Goal: Use online tool/utility: Utilize a website feature to perform a specific function

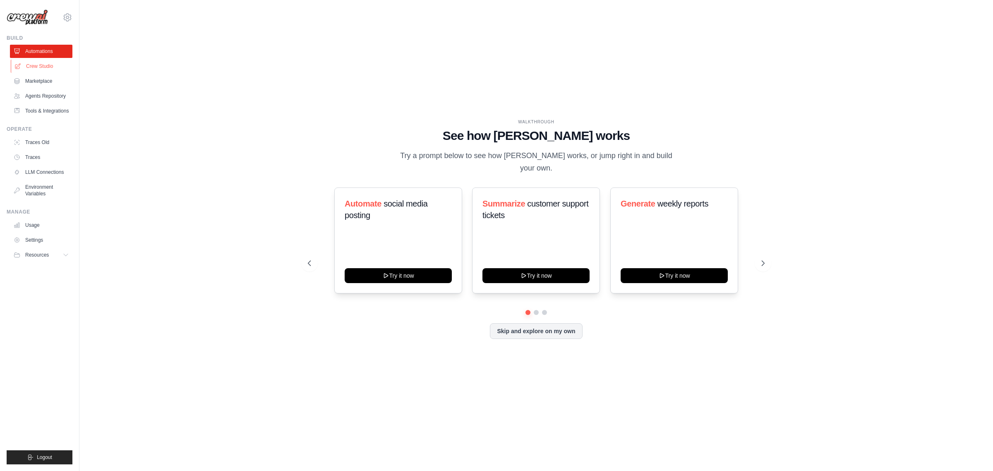
click at [50, 70] on link "Crew Studio" at bounding box center [42, 66] width 62 height 13
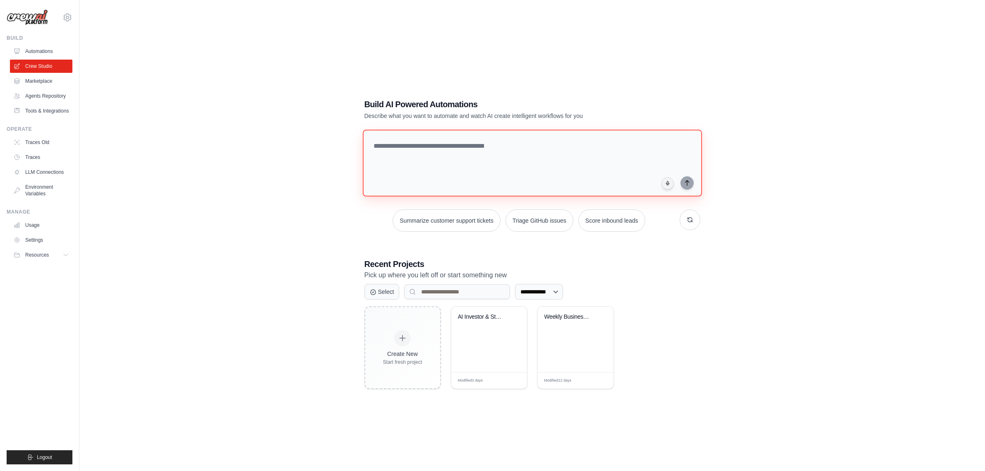
click at [460, 144] on textarea at bounding box center [531, 162] width 339 height 67
paste textarea "**********"
click at [478, 162] on textarea at bounding box center [533, 162] width 343 height 67
paste textarea "**********"
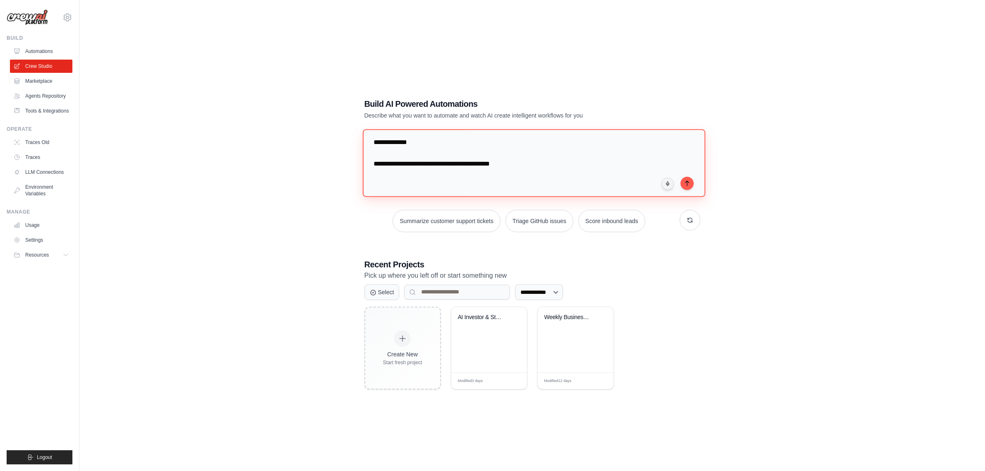
scroll to position [1684, 0]
type textarea "**********"
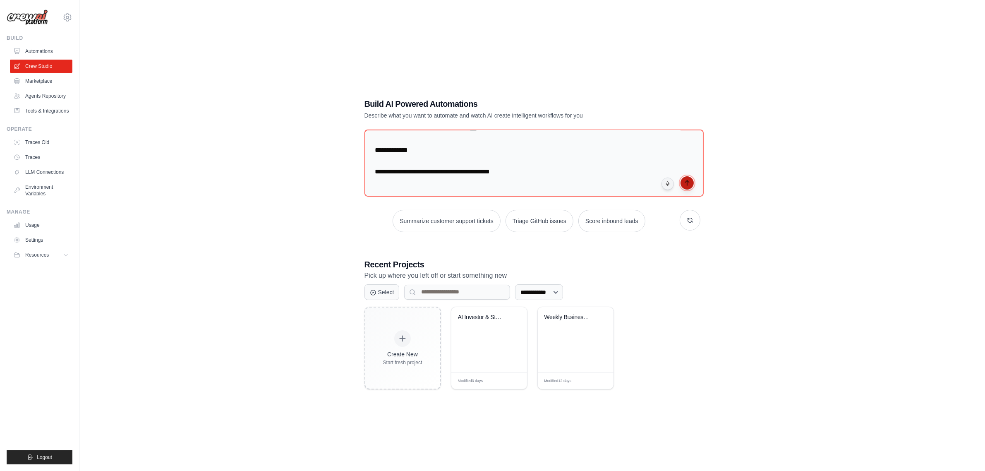
click at [691, 183] on button "submit" at bounding box center [687, 182] width 13 height 13
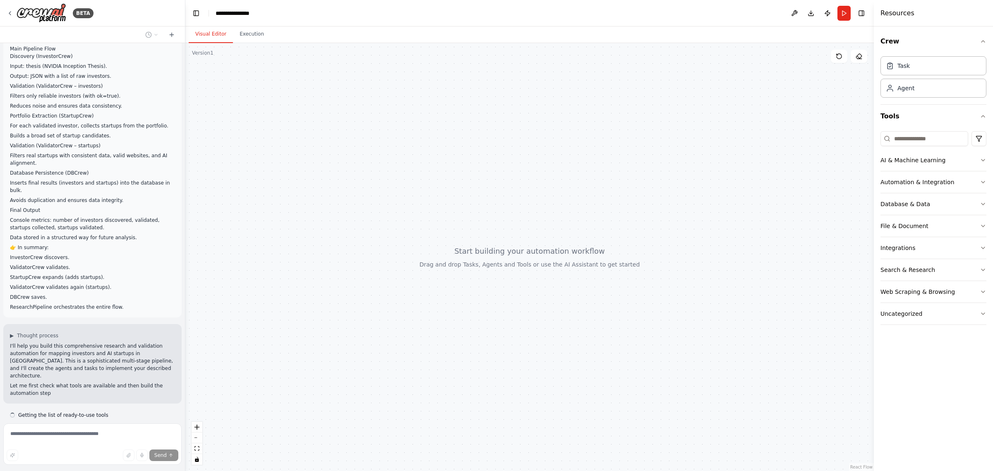
scroll to position [592, 0]
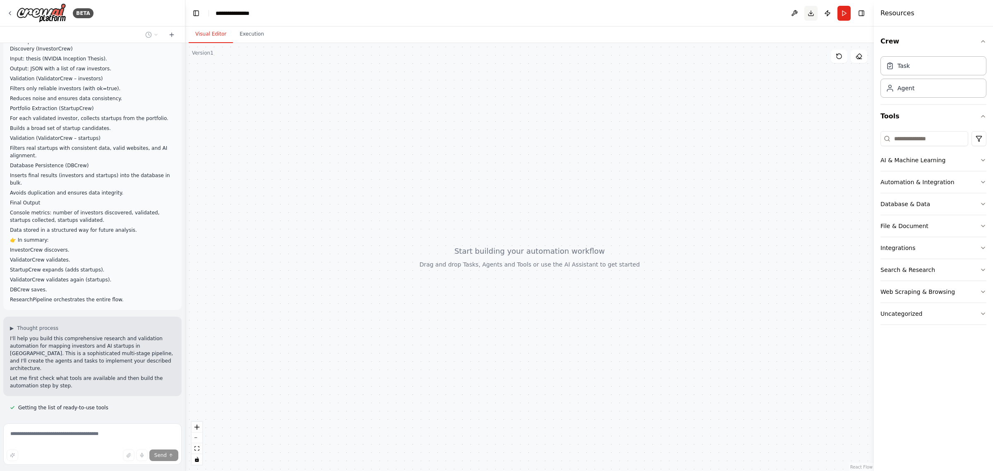
click at [814, 7] on button "Download" at bounding box center [810, 13] width 13 height 15
click at [981, 441] on icon "Notifications (F8)" at bounding box center [979, 440] width 7 height 7
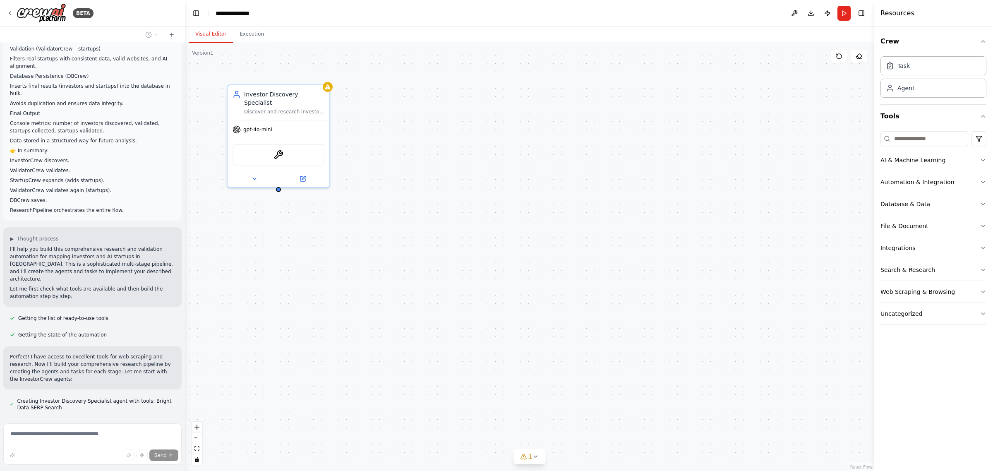
scroll to position [698, 0]
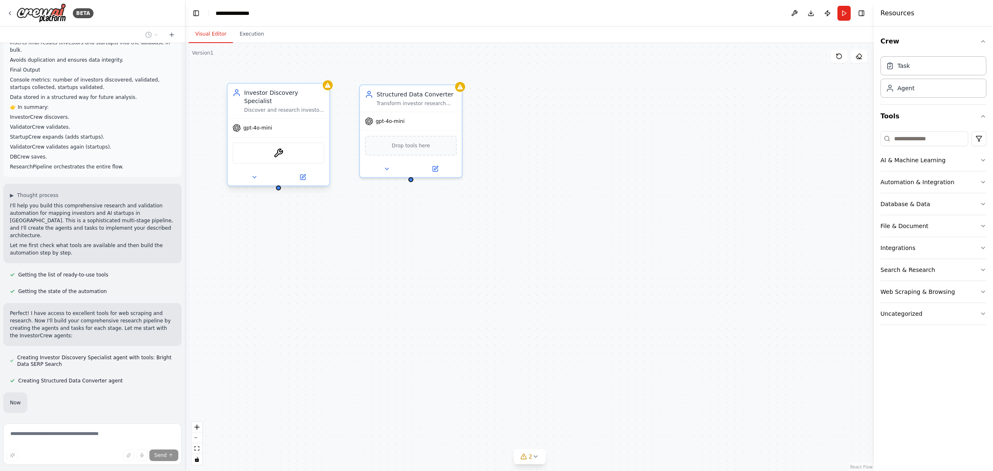
click at [267, 124] on div "gpt-4o-mini" at bounding box center [253, 128] width 40 height 8
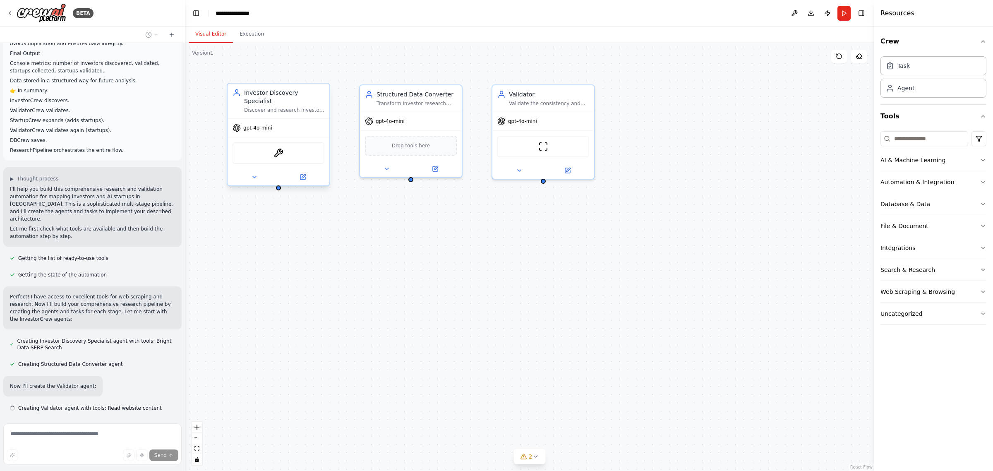
click at [255, 125] on span "gpt-4o-mini" at bounding box center [257, 128] width 29 height 7
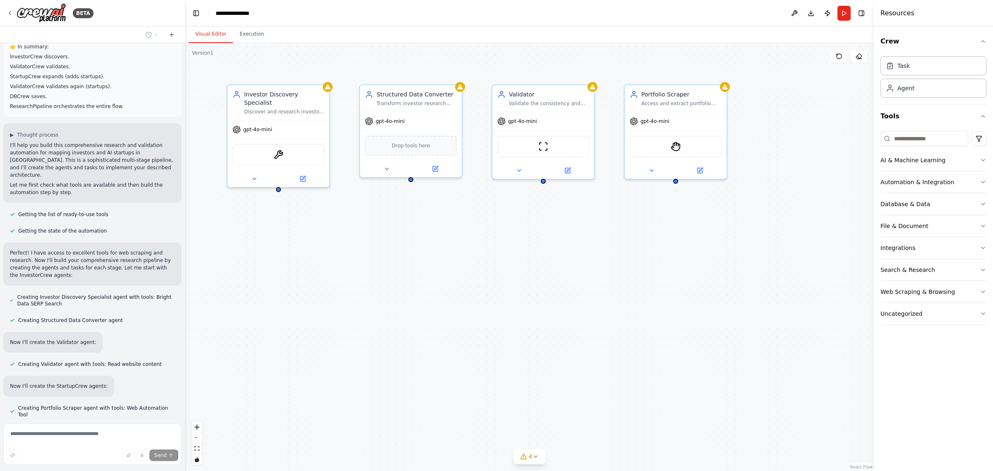
scroll to position [802, 0]
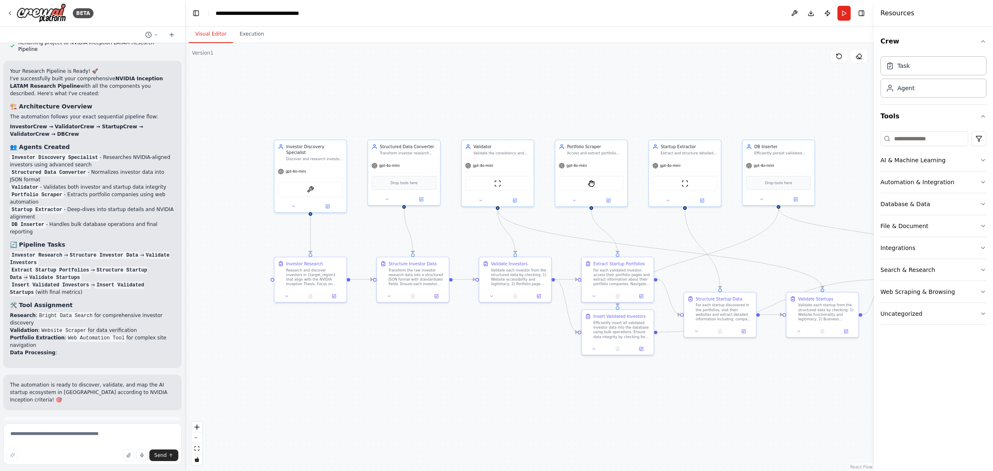
drag, startPoint x: 494, startPoint y: 331, endPoint x: 440, endPoint y: 333, distance: 53.8
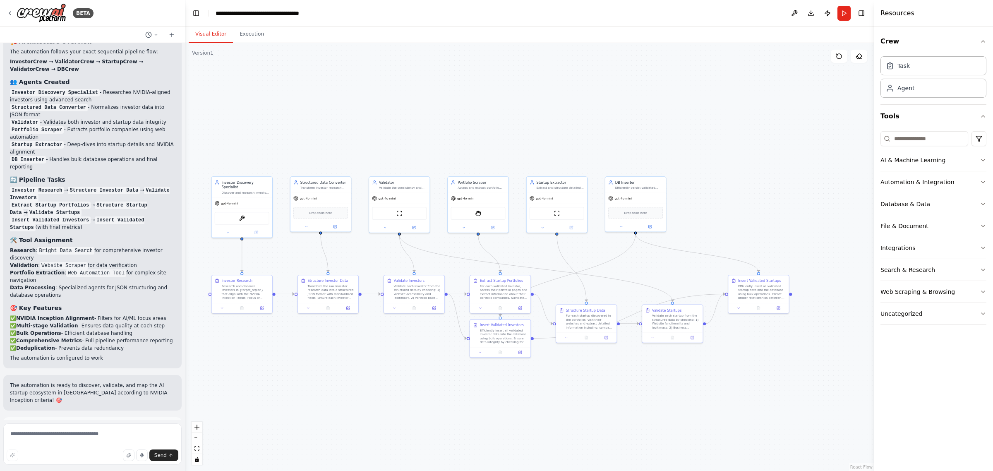
drag, startPoint x: 447, startPoint y: 320, endPoint x: 357, endPoint y: 328, distance: 90.6
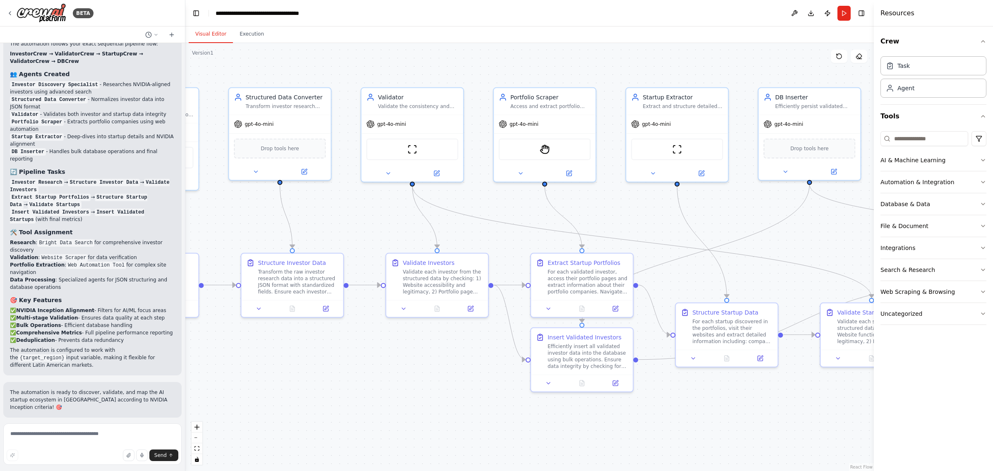
drag, startPoint x: 393, startPoint y: 334, endPoint x: 400, endPoint y: 355, distance: 21.5
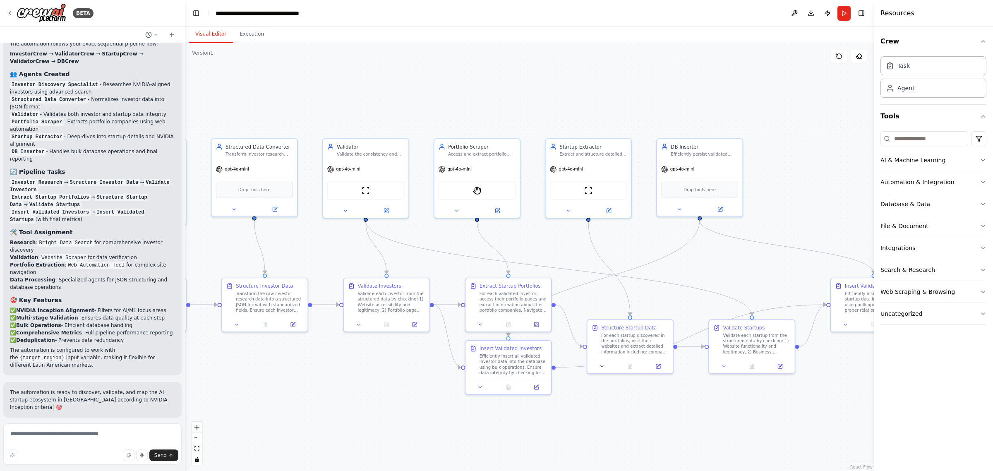
drag, startPoint x: 425, startPoint y: 367, endPoint x: 372, endPoint y: 372, distance: 53.3
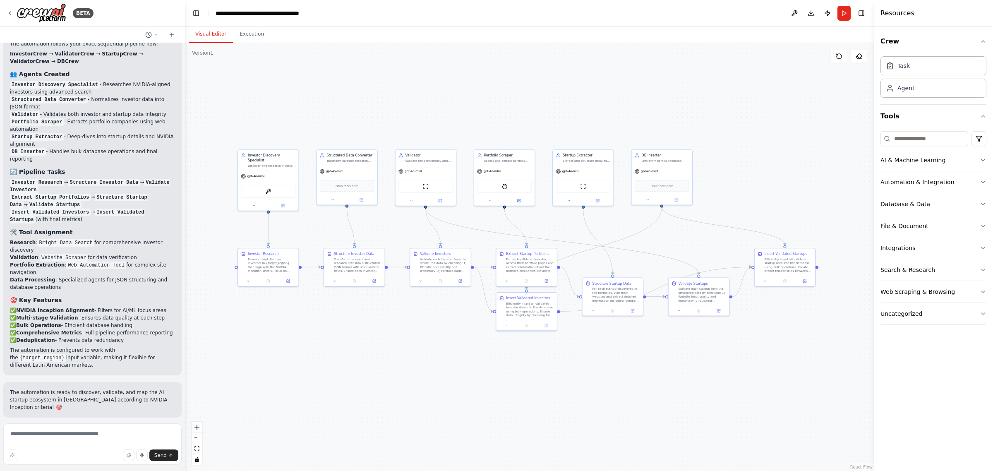
drag, startPoint x: 674, startPoint y: 386, endPoint x: 701, endPoint y: 350, distance: 44.8
click at [262, 173] on div "gpt-4o-mini" at bounding box center [253, 175] width 24 height 5
click at [127, 465] on button "Run Automation" at bounding box center [92, 471] width 165 height 13
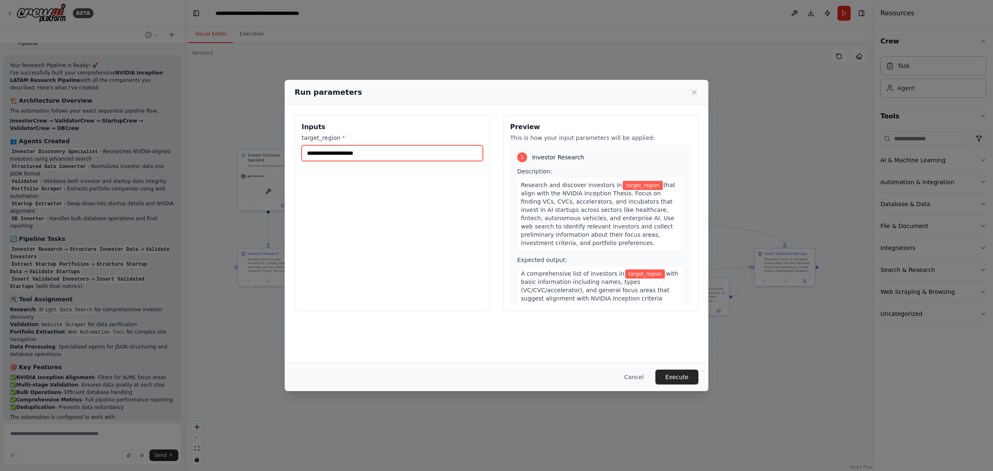
click at [350, 155] on input "target_region *" at bounding box center [392, 153] width 181 height 16
type input "*****"
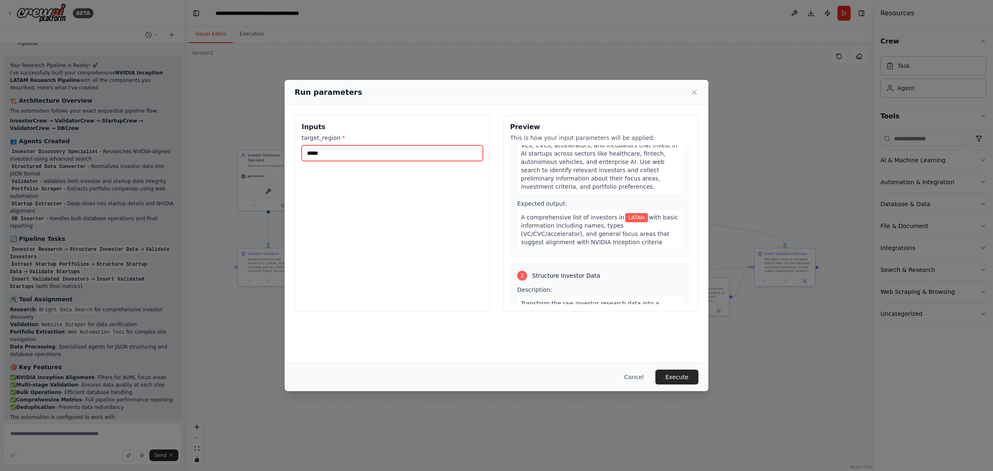
scroll to position [0, 0]
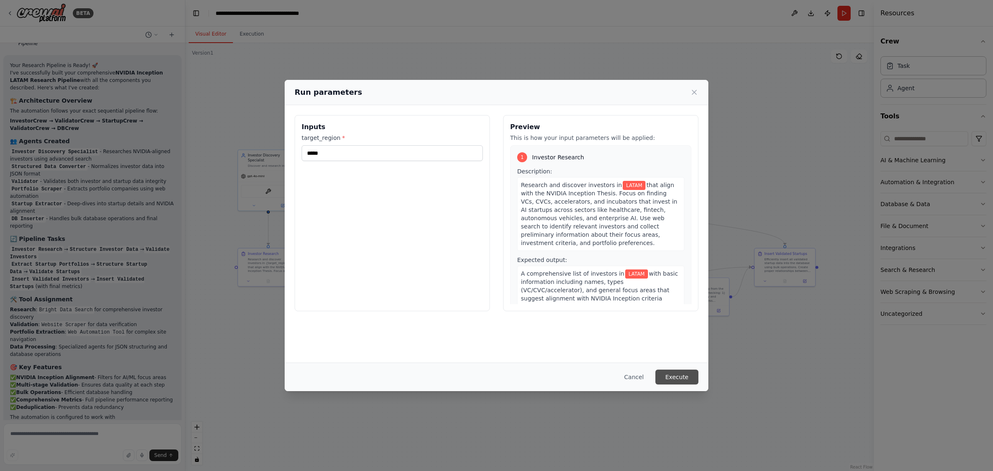
click at [679, 378] on button "Execute" at bounding box center [676, 376] width 43 height 15
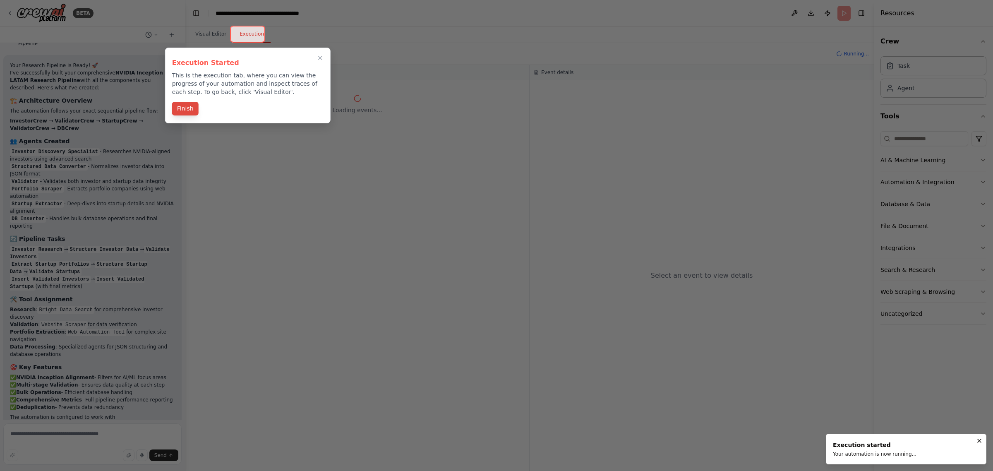
click at [193, 111] on button "Finish" at bounding box center [185, 109] width 26 height 14
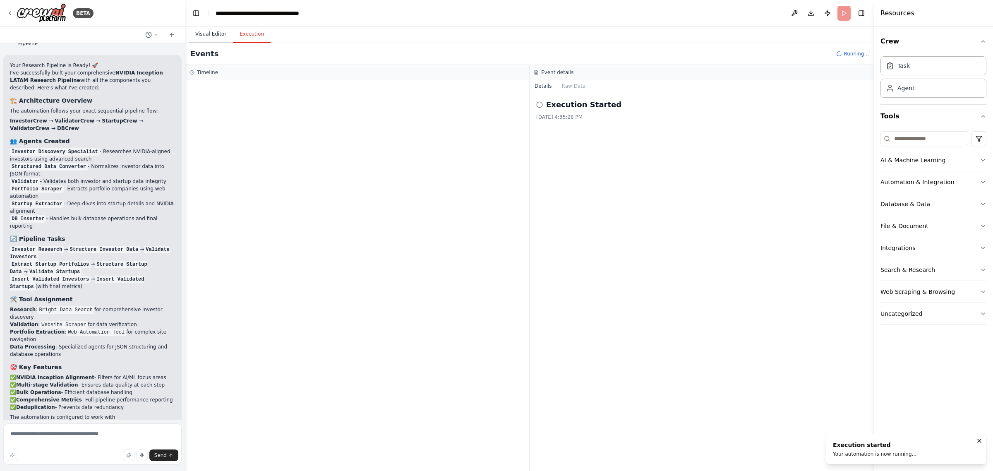
click at [212, 32] on button "Visual Editor" at bounding box center [211, 34] width 44 height 17
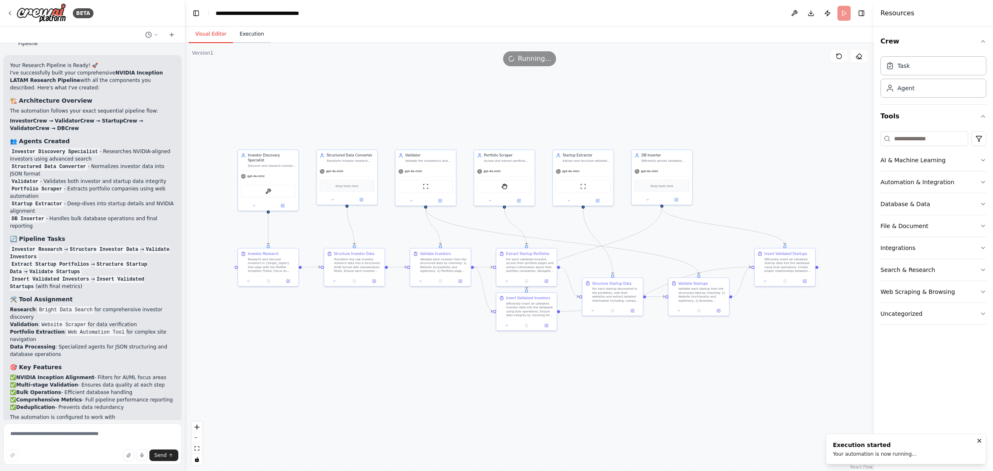
click at [243, 37] on button "Execution" at bounding box center [252, 34] width 38 height 17
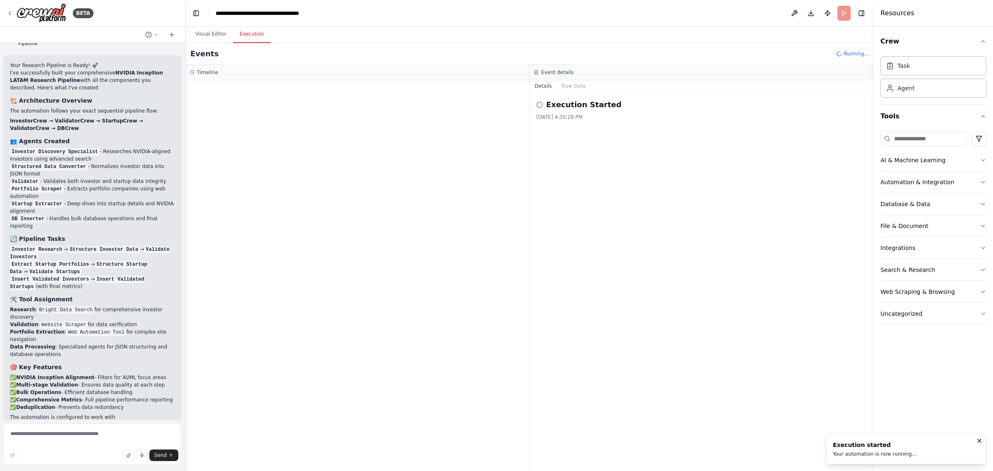
click at [590, 112] on div "Execution Started 10/1/2025, 4:35:28 PM" at bounding box center [701, 110] width 331 height 22
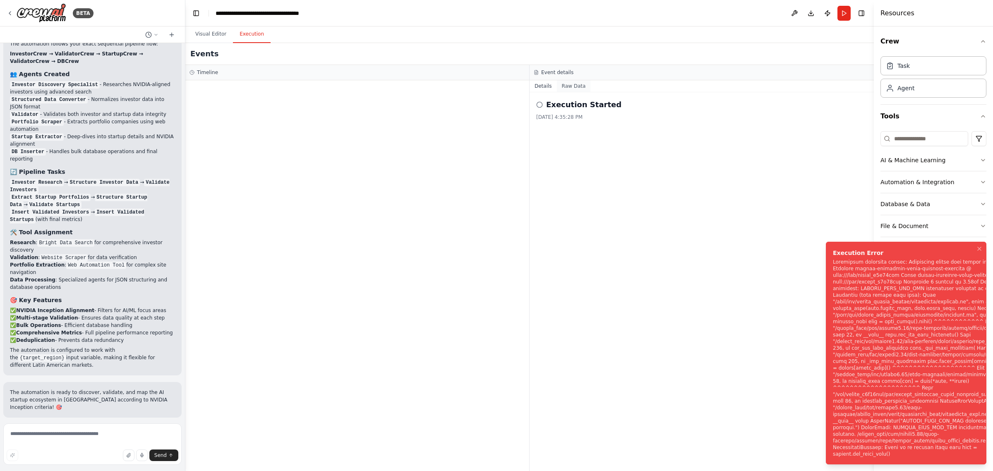
click at [573, 88] on button "Raw Data" at bounding box center [574, 86] width 34 height 12
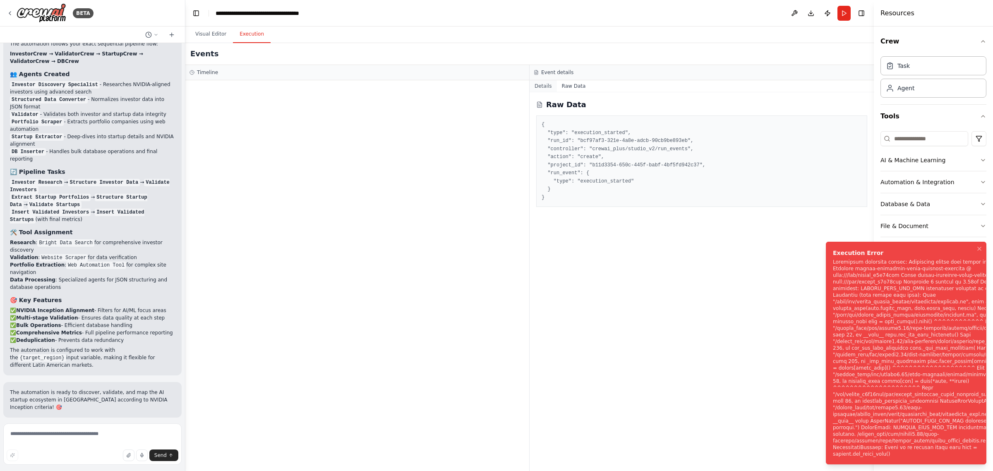
click at [539, 87] on button "Details" at bounding box center [543, 86] width 27 height 12
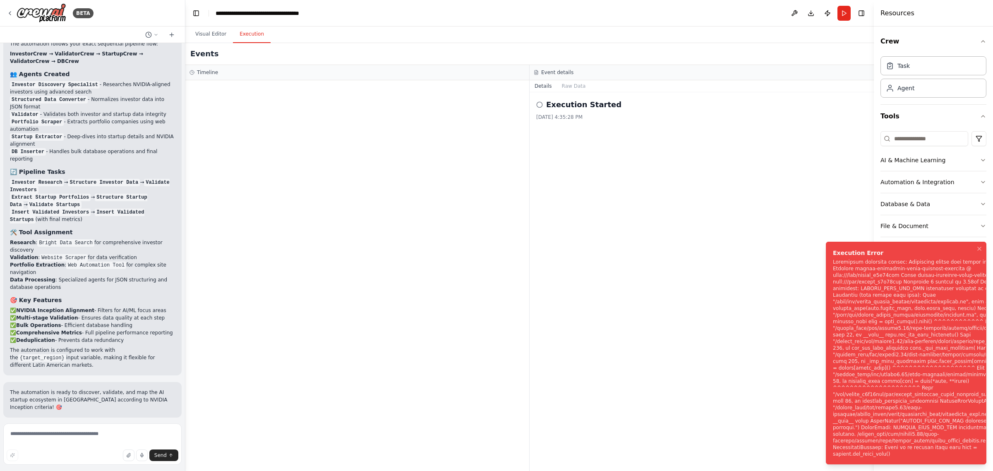
click at [124, 465] on button "Help fix error" at bounding box center [92, 471] width 165 height 13
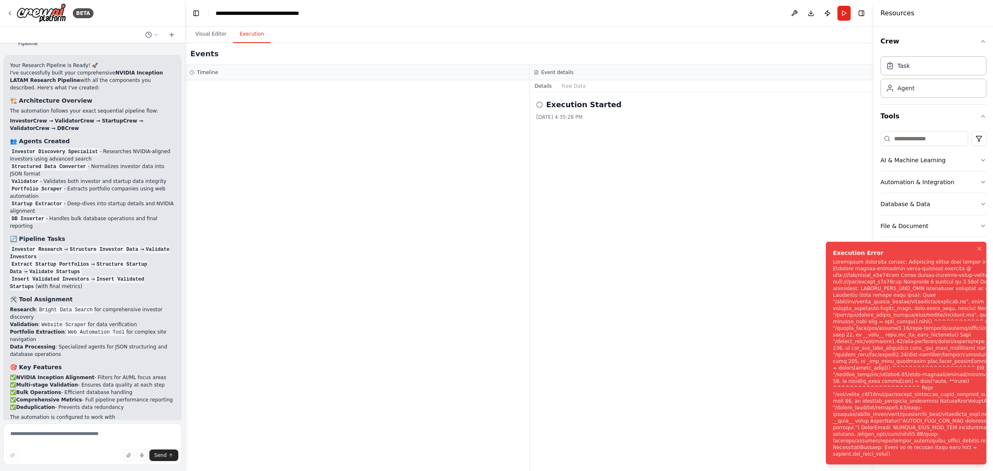
scroll to position [1532, 0]
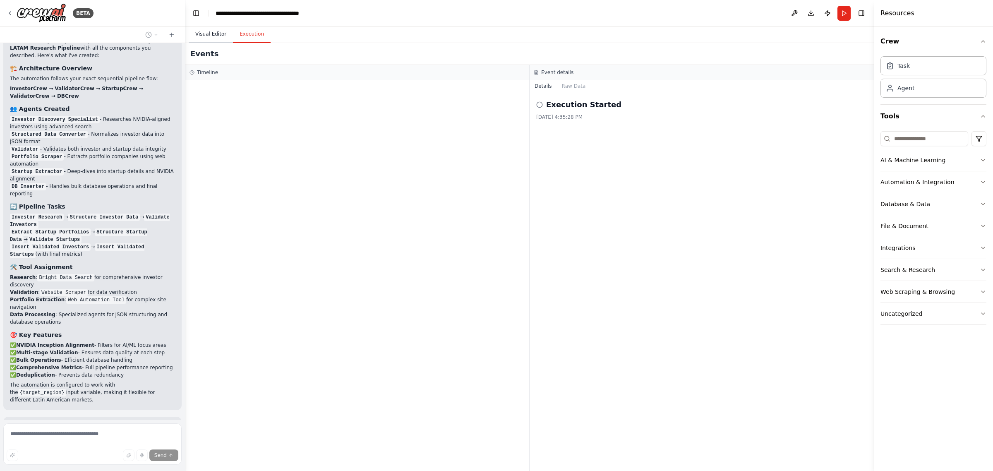
click at [199, 31] on button "Visual Editor" at bounding box center [211, 34] width 44 height 17
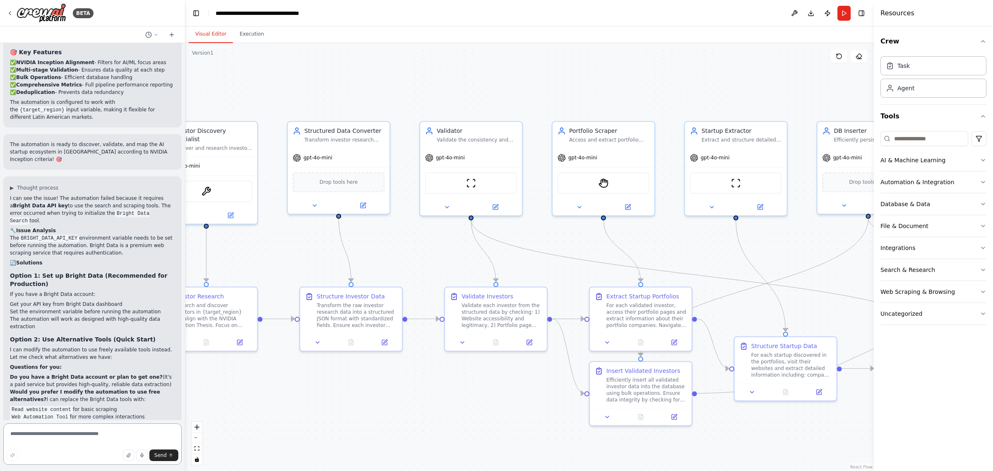
scroll to position [1830, 0]
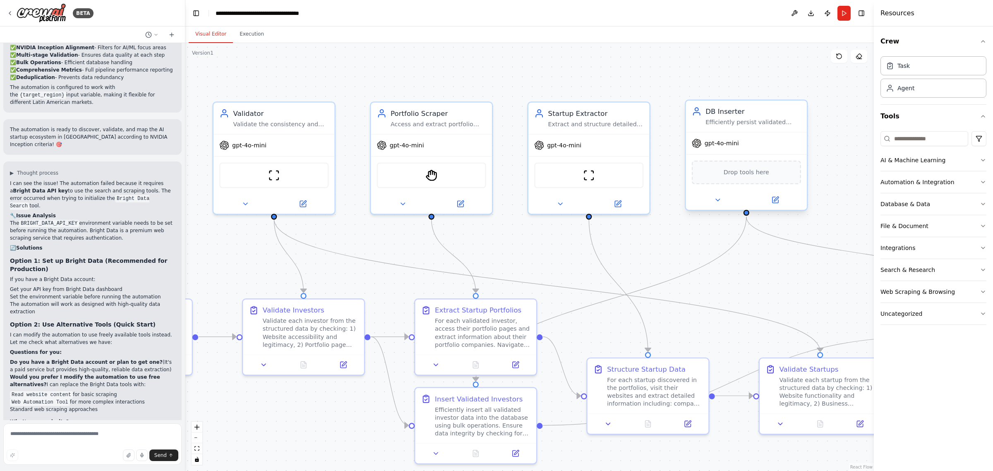
click at [753, 177] on div "Drop tools here" at bounding box center [746, 173] width 109 height 24
click at [743, 172] on span "Drop tools here" at bounding box center [747, 173] width 46 height 10
click at [981, 199] on button "Database & Data" at bounding box center [933, 204] width 106 height 22
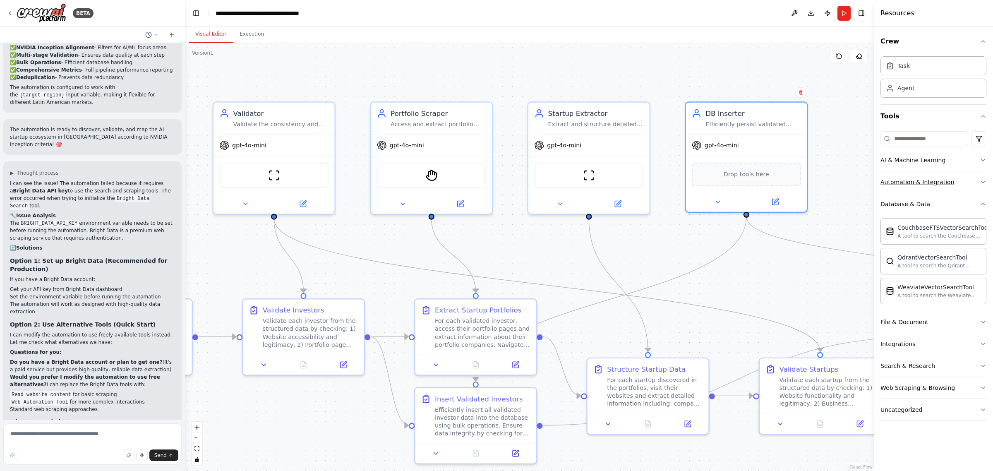
click at [948, 185] on div "Automation & Integration" at bounding box center [917, 182] width 74 height 8
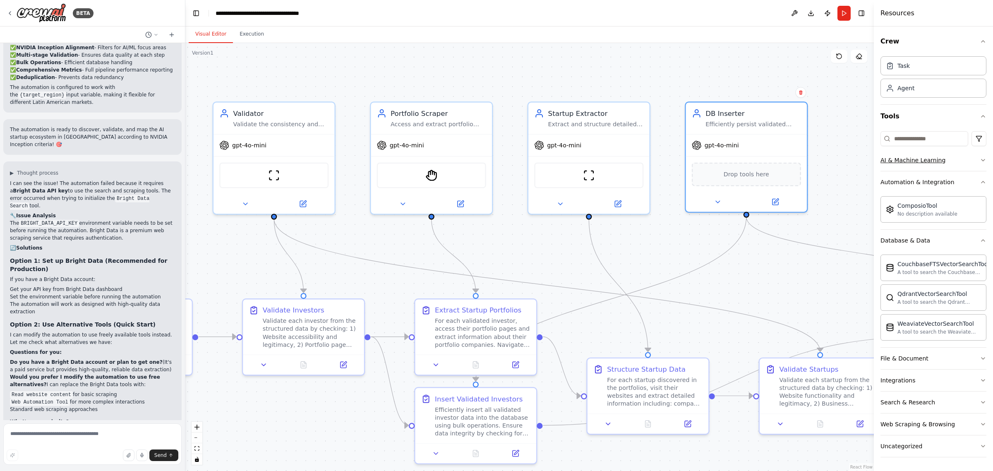
click at [969, 168] on button "AI & Machine Learning" at bounding box center [933, 160] width 106 height 22
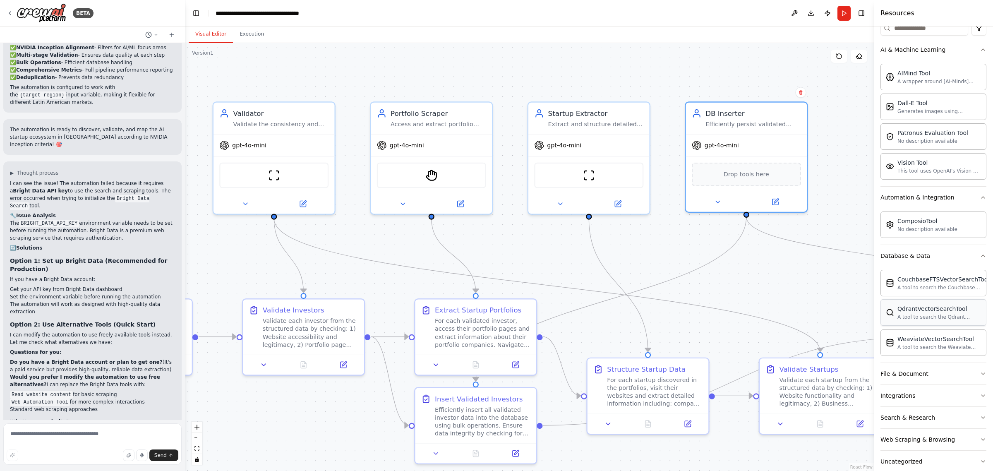
scroll to position [127, 0]
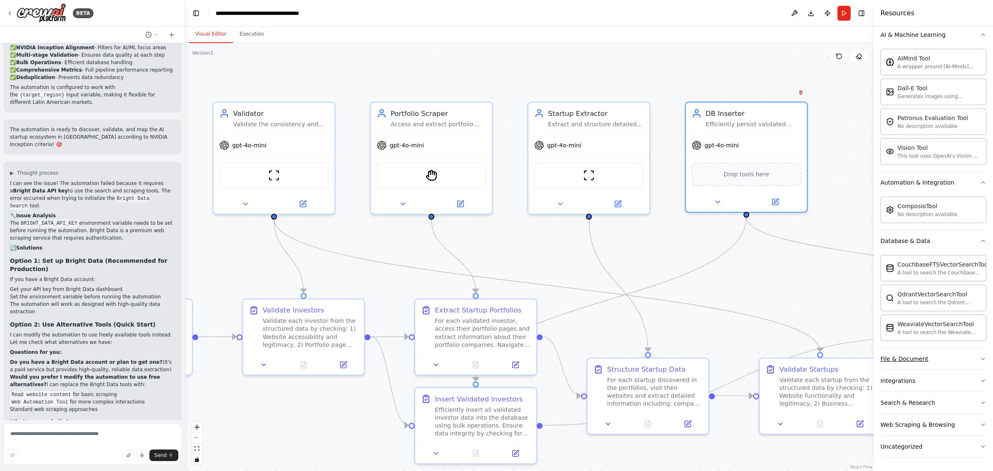
click at [944, 362] on button "File & Document" at bounding box center [933, 359] width 106 height 22
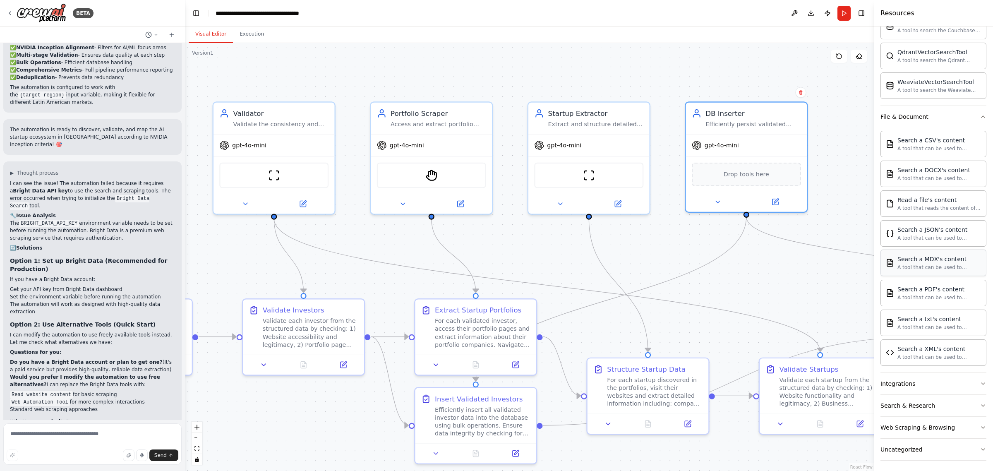
scroll to position [374, 0]
click at [958, 378] on button "Integrations" at bounding box center [933, 381] width 106 height 22
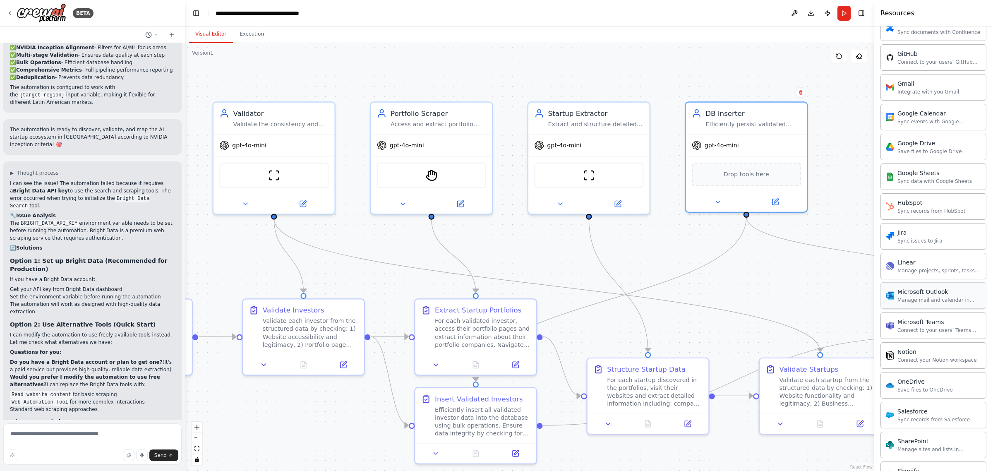
scroll to position [1041, 0]
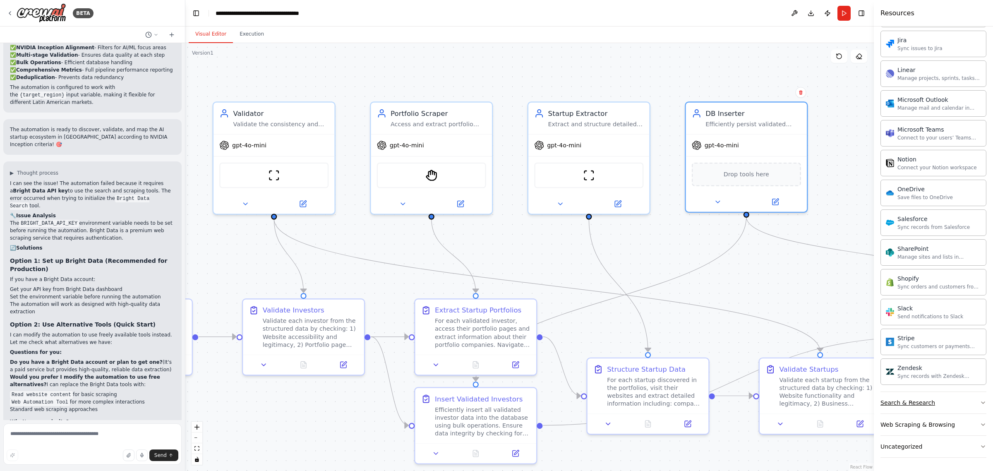
click at [936, 400] on button "Search & Research" at bounding box center [933, 403] width 106 height 22
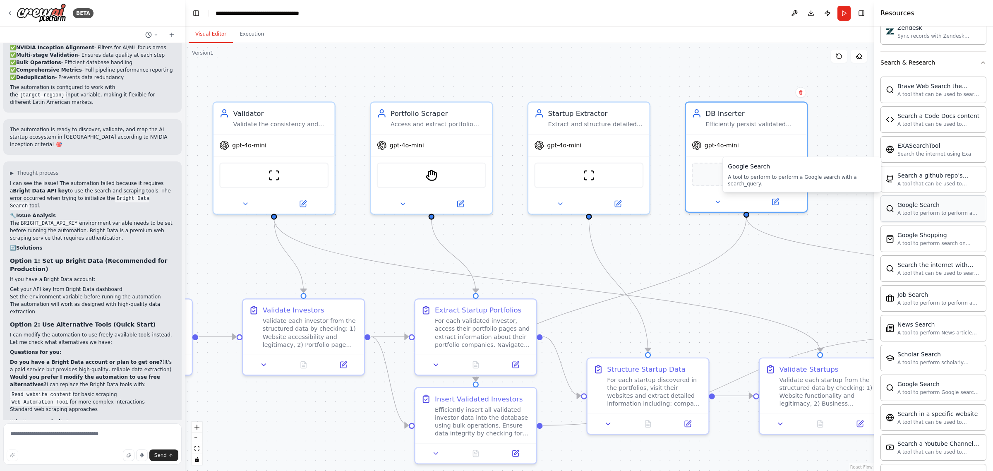
scroll to position [1467, 0]
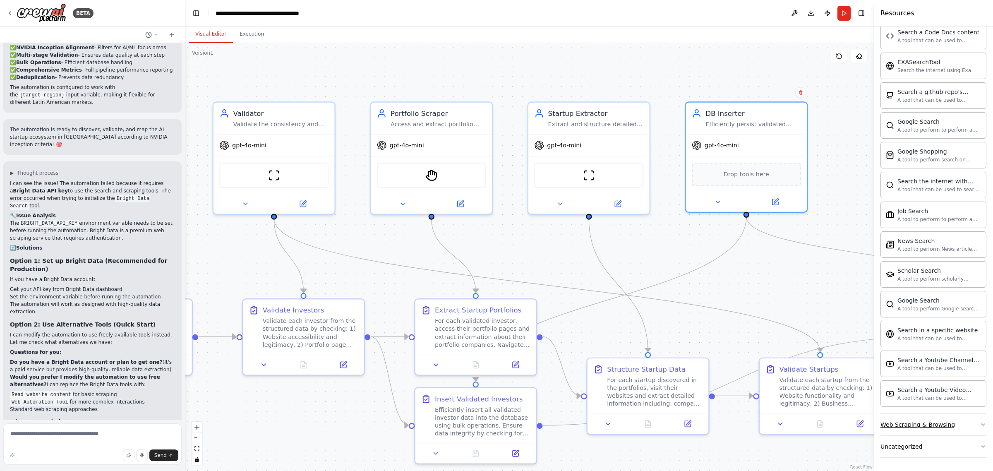
click at [960, 424] on button "Web Scraping & Browsing" at bounding box center [933, 425] width 106 height 22
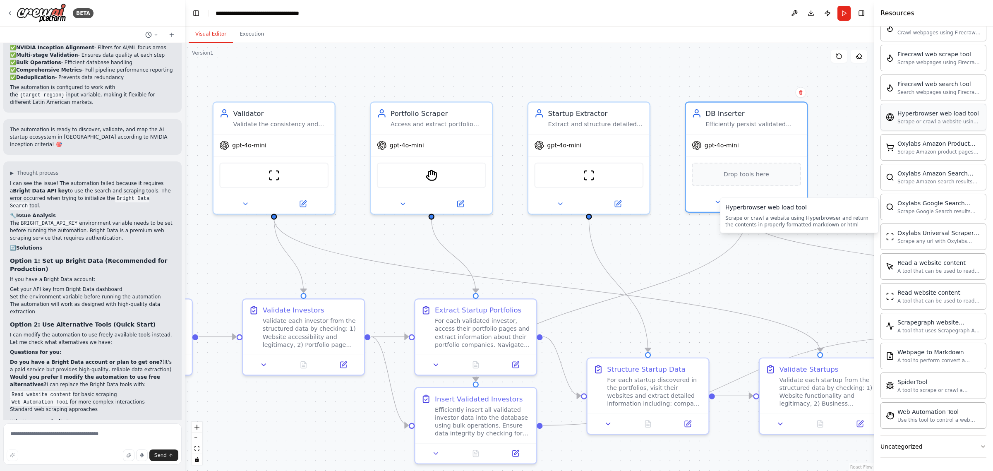
scroll to position [1923, 0]
click at [936, 447] on button "Uncategorized" at bounding box center [933, 447] width 106 height 22
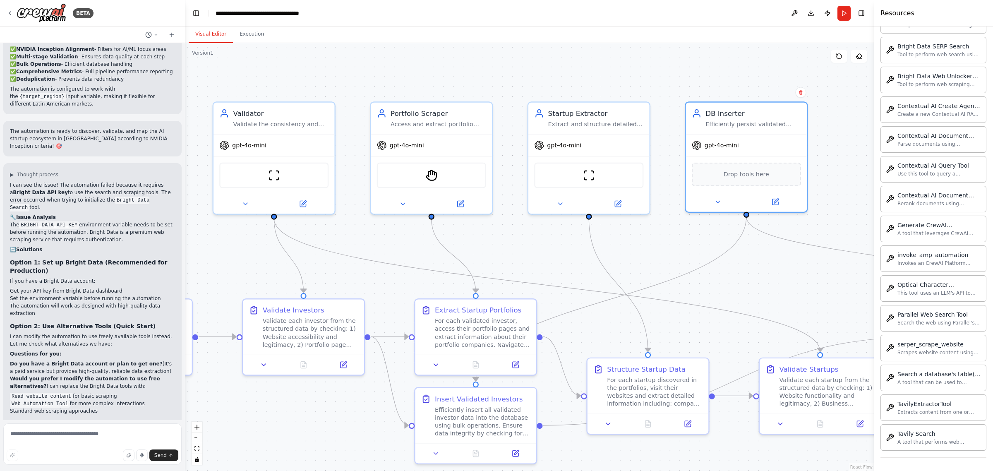
scroll to position [1830, 0]
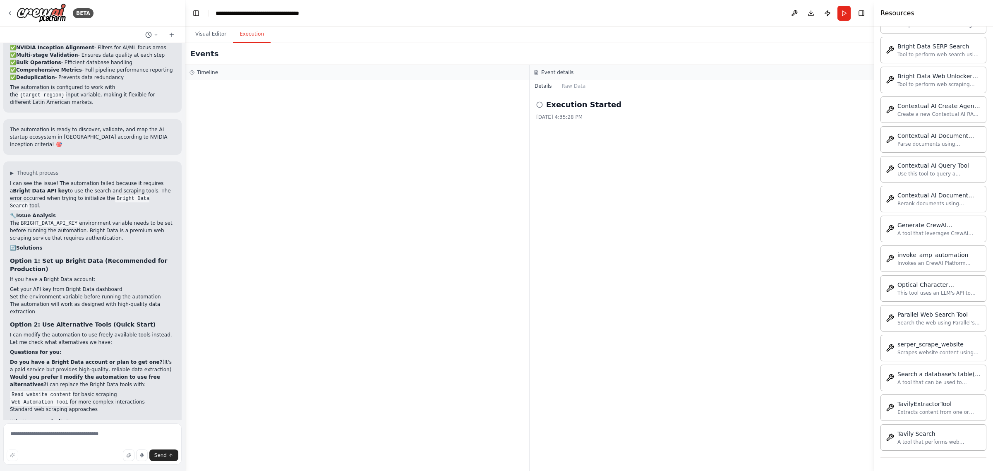
click at [257, 32] on button "Execution" at bounding box center [252, 34] width 38 height 17
click at [841, 14] on button "Run" at bounding box center [843, 13] width 13 height 15
click at [928, 14] on div "Resources" at bounding box center [933, 13] width 119 height 26
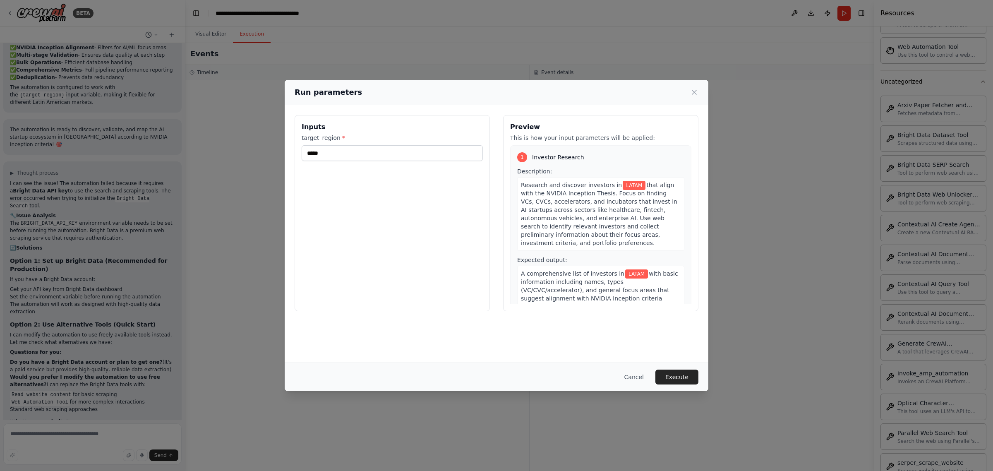
scroll to position [2047, 0]
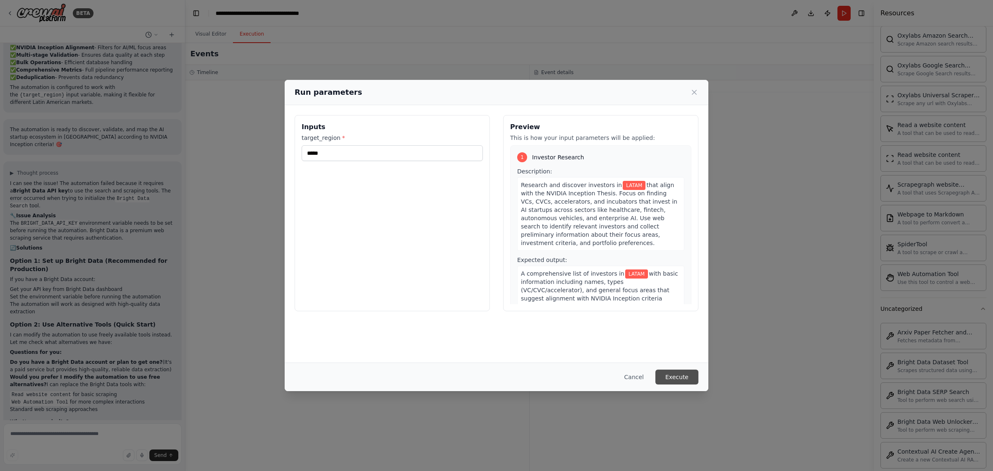
click at [687, 382] on button "Execute" at bounding box center [676, 376] width 43 height 15
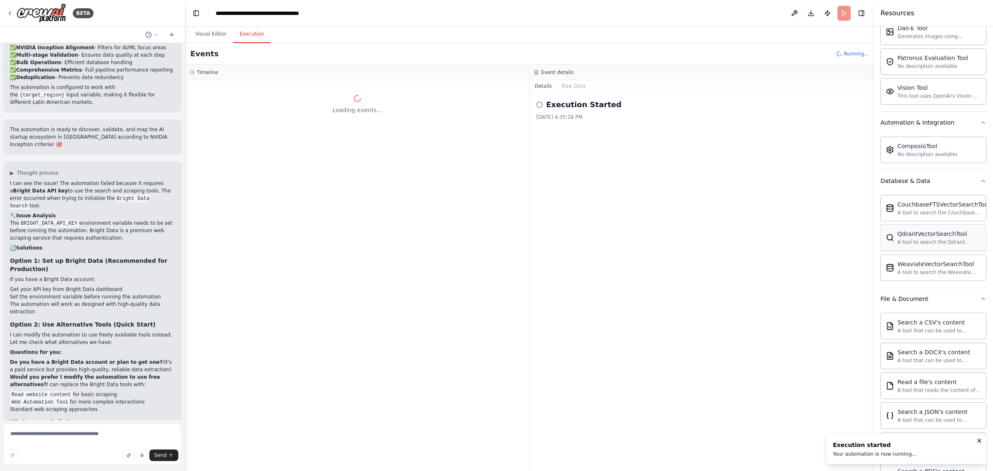
scroll to position [0, 0]
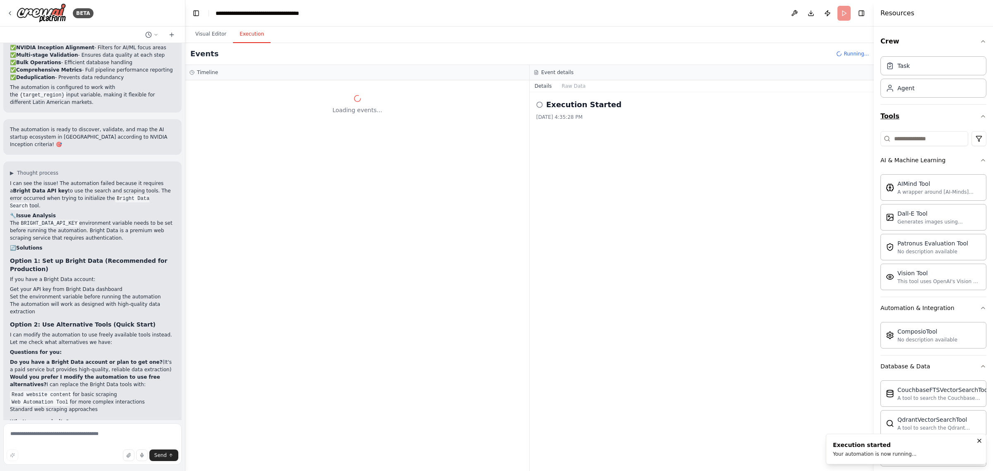
click at [974, 120] on button "Tools" at bounding box center [933, 116] width 106 height 23
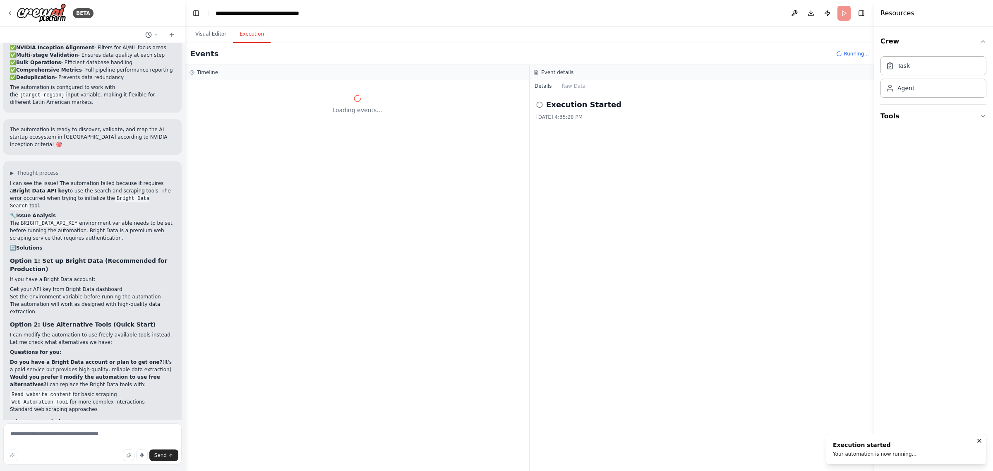
click at [981, 116] on icon "button" at bounding box center [982, 116] width 3 height 2
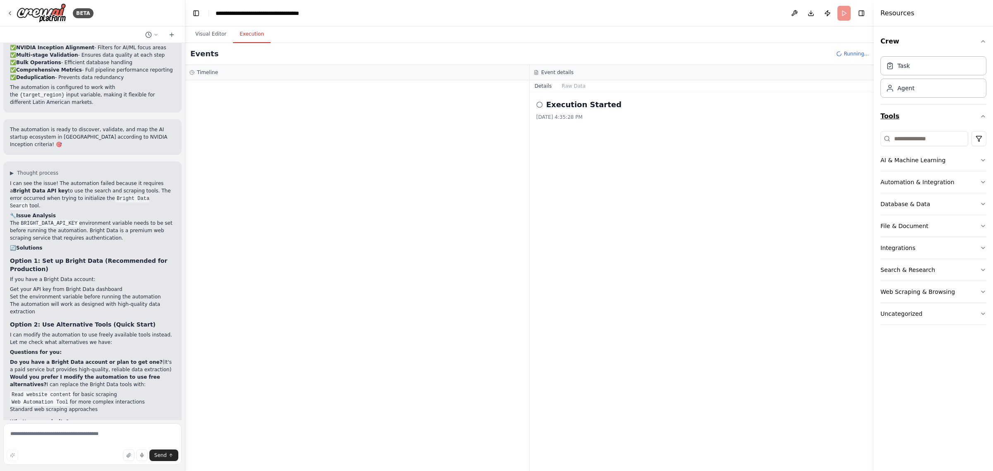
click at [983, 115] on icon "button" at bounding box center [983, 116] width 7 height 7
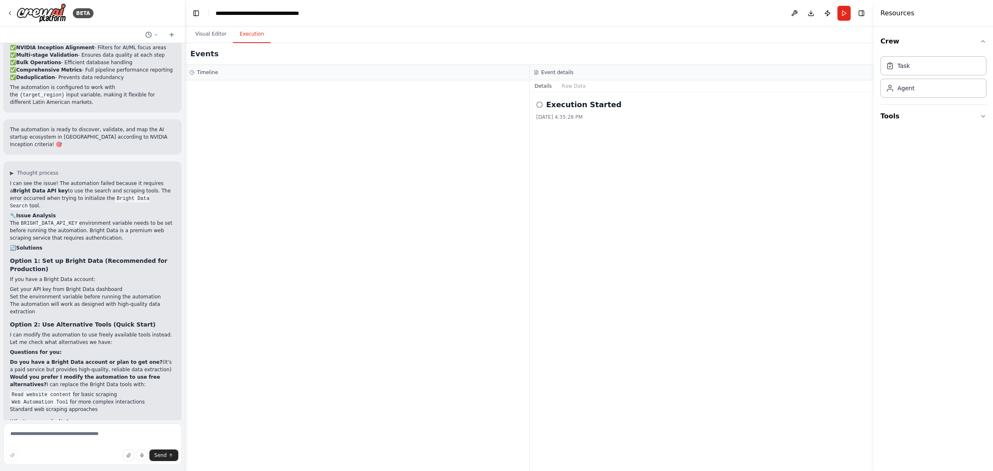
scroll to position [1897, 0]
